Goal: Information Seeking & Learning: Learn about a topic

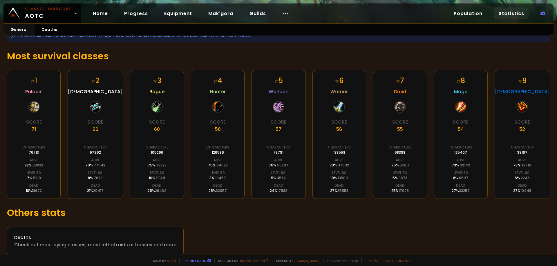
scroll to position [86, 0]
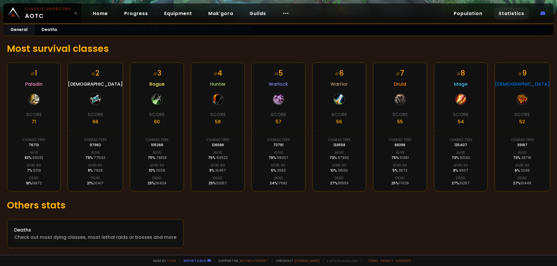
click at [269, 209] on h1 "Others stats" at bounding box center [278, 206] width 543 height 14
click at [212, 33] on div "General Deaths" at bounding box center [278, 30] width 550 height 12
click at [67, 229] on div "Deaths" at bounding box center [95, 230] width 162 height 7
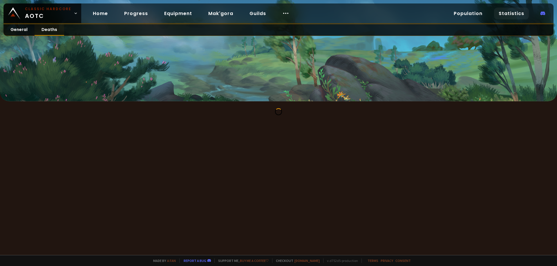
click at [46, 31] on link "Deaths" at bounding box center [49, 29] width 30 height 11
click at [23, 30] on link "General" at bounding box center [18, 29] width 31 height 11
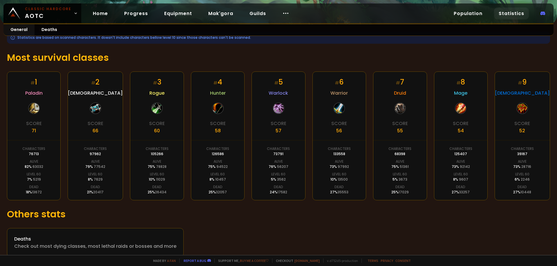
scroll to position [86, 0]
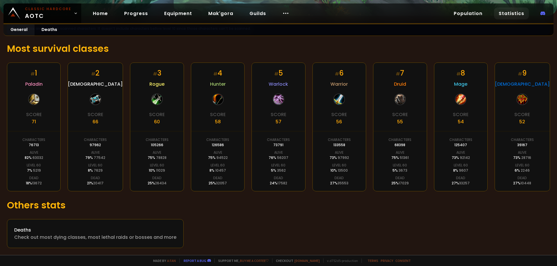
drag, startPoint x: 453, startPoint y: 145, endPoint x: 470, endPoint y: 147, distance: 17.2
click at [470, 147] on div "# 8 Mage Score 54 Characters 125407 Alive 73 % 92142 Level 60 8 % 9607 Dead 27 …" at bounding box center [461, 127] width 54 height 129
drag, startPoint x: 341, startPoint y: 147, endPoint x: 318, endPoint y: 144, distance: 23.0
click at [318, 144] on div "# 6 Warrior Score 56 Characters 133558 Alive 73 % 97992 Level 60 10 % 13500 Dea…" at bounding box center [339, 127] width 54 height 129
click at [341, 146] on div "133558" at bounding box center [339, 145] width 12 height 5
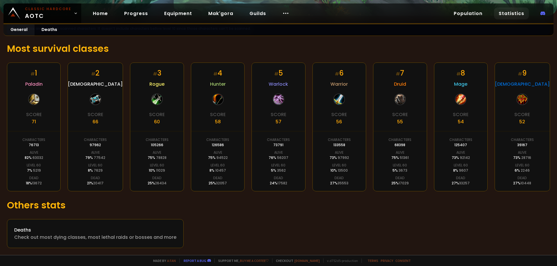
click at [216, 148] on div "126586" at bounding box center [218, 145] width 12 height 5
click at [216, 147] on div "126586" at bounding box center [218, 145] width 12 height 5
click at [216, 144] on div "126586" at bounding box center [218, 145] width 12 height 5
click at [336, 144] on div "133558" at bounding box center [339, 145] width 12 height 5
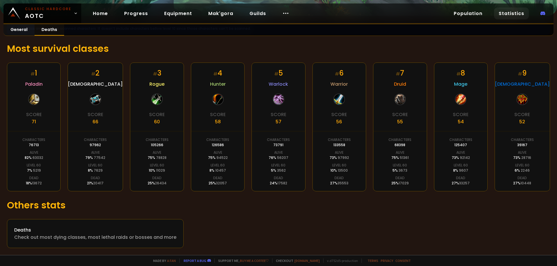
click at [48, 26] on link "Deaths" at bounding box center [49, 29] width 30 height 11
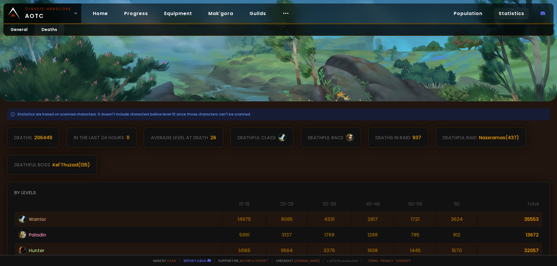
click at [69, 165] on div "Kel'Thuzad ( 135 )" at bounding box center [70, 164] width 37 height 7
click at [36, 166] on div "deathful boss" at bounding box center [32, 164] width 36 height 7
click at [136, 171] on div "Deaths 206449 In the last 24 hours 11 Average level at death 26 deathful class …" at bounding box center [278, 152] width 543 height 48
click at [73, 168] on div "Kel'Thuzad ( 135 )" at bounding box center [70, 164] width 37 height 7
click at [167, 173] on div "Deaths 206449 In the last 24 hours 11 Average level at death 26 deathful class …" at bounding box center [278, 152] width 543 height 48
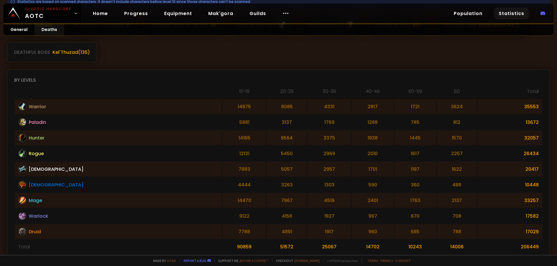
scroll to position [47, 0]
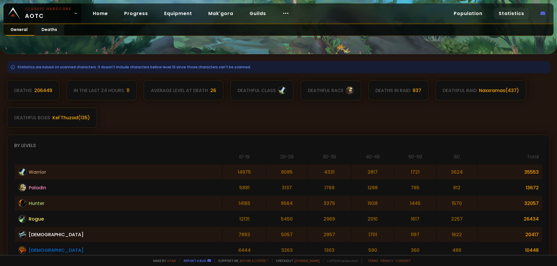
click at [14, 32] on link "General" at bounding box center [18, 29] width 31 height 11
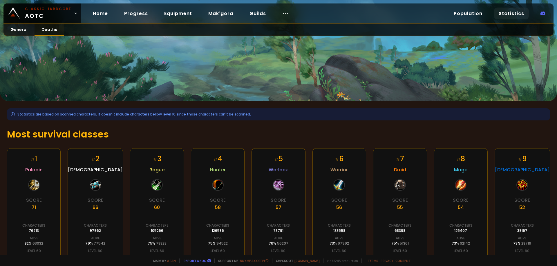
click at [52, 31] on link "Deaths" at bounding box center [49, 29] width 30 height 11
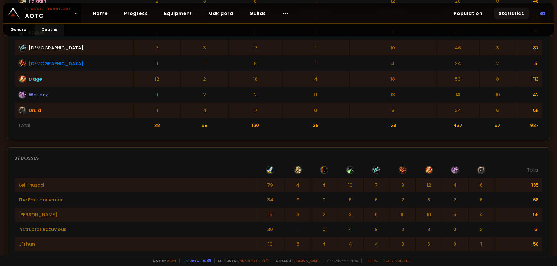
scroll to position [337, 0]
